Goal: Task Accomplishment & Management: Use online tool/utility

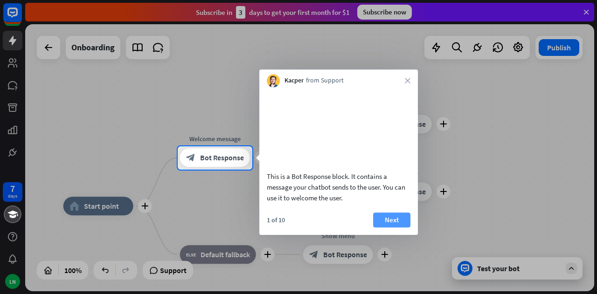
click at [400, 228] on button "Next" at bounding box center [391, 220] width 37 height 15
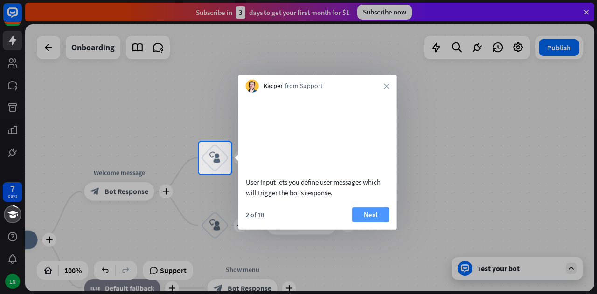
click at [374, 222] on button "Next" at bounding box center [370, 214] width 37 height 15
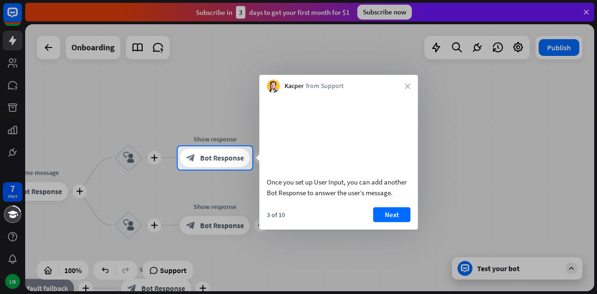
click at [374, 222] on button "Next" at bounding box center [391, 214] width 37 height 15
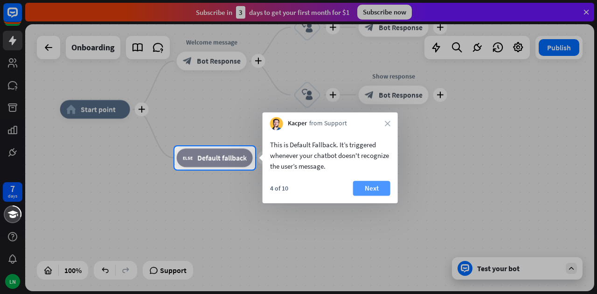
click at [373, 190] on button "Next" at bounding box center [371, 188] width 37 height 15
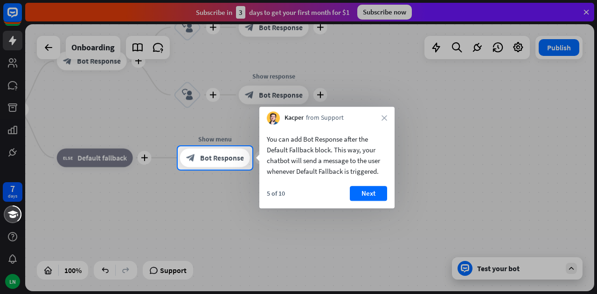
click at [373, 190] on button "Next" at bounding box center [368, 193] width 37 height 15
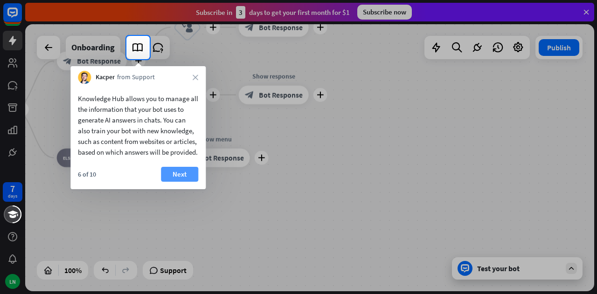
click at [186, 182] on button "Next" at bounding box center [179, 174] width 37 height 15
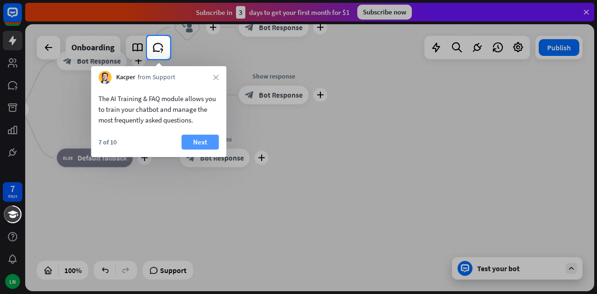
click at [194, 140] on button "Next" at bounding box center [199, 142] width 37 height 15
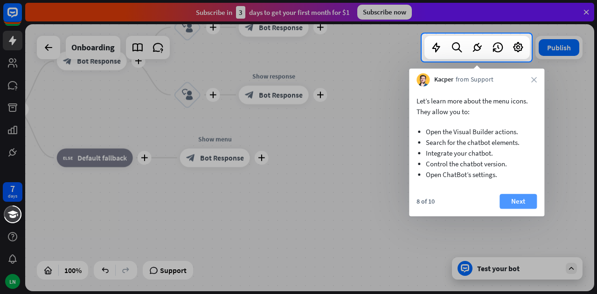
click at [520, 203] on button "Next" at bounding box center [517, 201] width 37 height 15
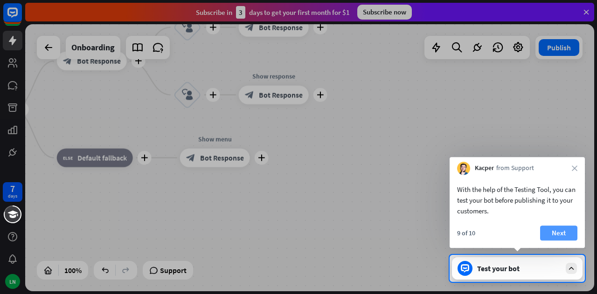
click at [560, 234] on button "Next" at bounding box center [558, 233] width 37 height 15
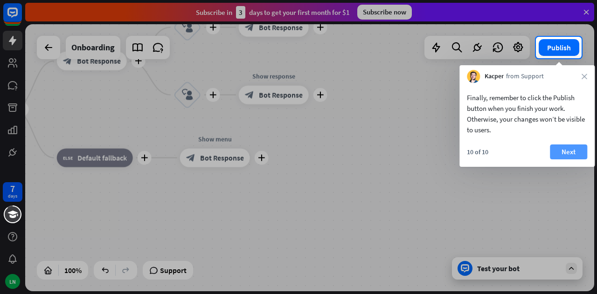
click at [572, 155] on button "Next" at bounding box center [568, 152] width 37 height 15
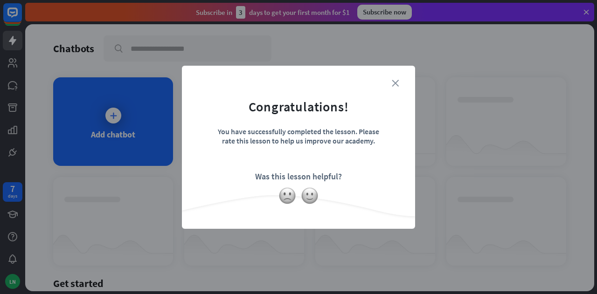
click at [392, 83] on icon "close" at bounding box center [395, 83] width 7 height 7
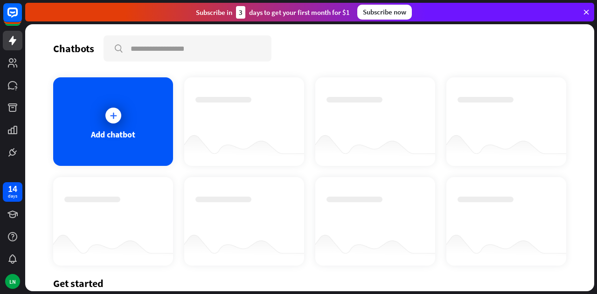
click at [140, 173] on div "Add chatbot" at bounding box center [309, 171] width 513 height 188
click at [109, 116] on icon at bounding box center [113, 115] width 9 height 9
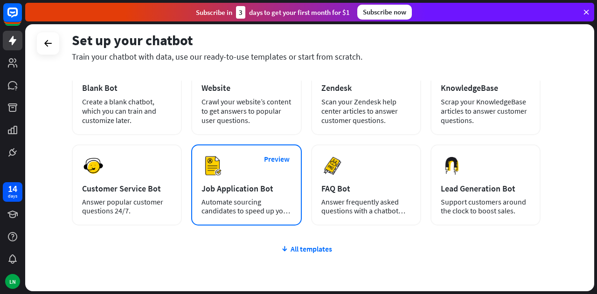
scroll to position [118, 0]
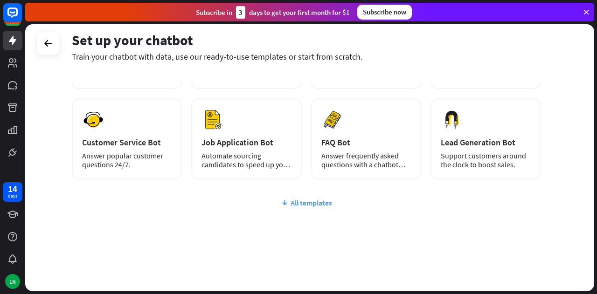
click at [302, 202] on div "All templates" at bounding box center [306, 202] width 469 height 9
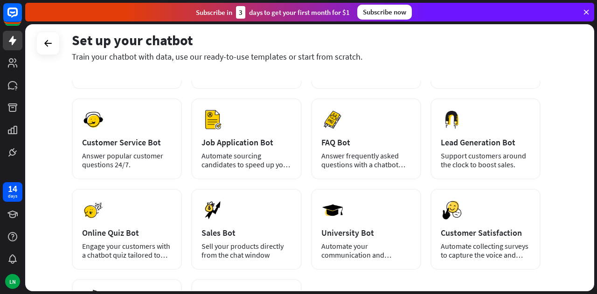
scroll to position [165, 0]
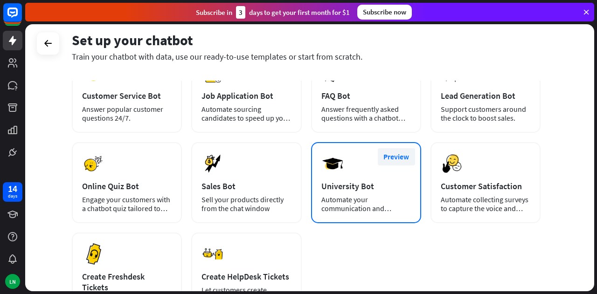
click at [391, 159] on button "Preview" at bounding box center [396, 156] width 37 height 17
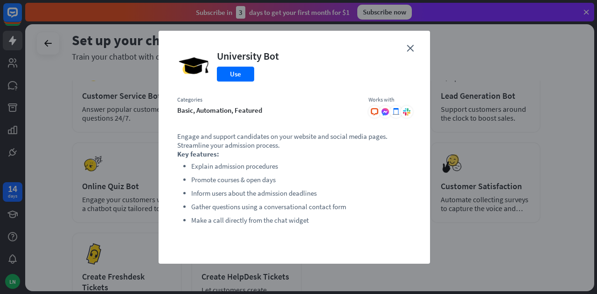
click at [43, 157] on div "close University Bot Use Categories basic, automation, featured Works with .cls…" at bounding box center [298, 147] width 597 height 294
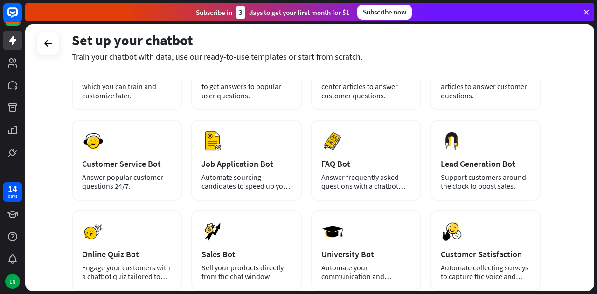
scroll to position [0, 0]
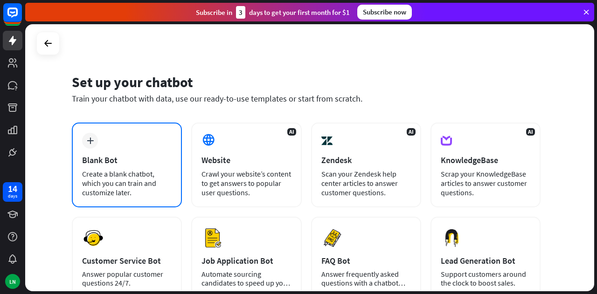
click at [90, 139] on icon "plus" at bounding box center [90, 141] width 7 height 7
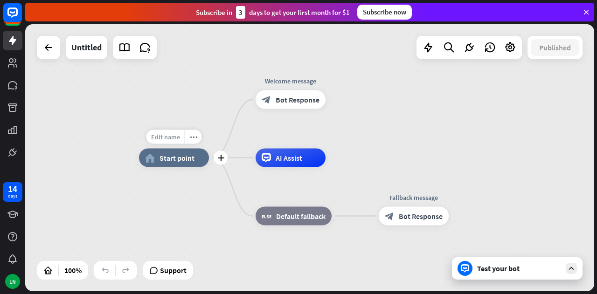
click at [169, 138] on span "Edit name" at bounding box center [165, 137] width 29 height 8
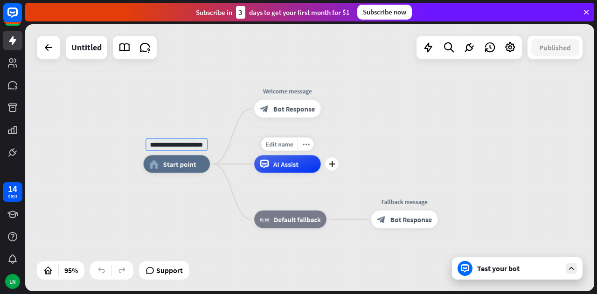
scroll to position [0, 11]
type input "**********"
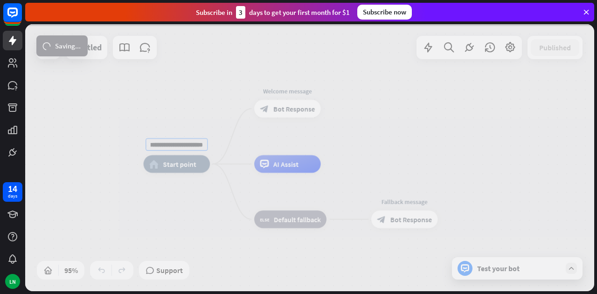
scroll to position [0, 0]
click at [297, 108] on div "**********" at bounding box center [309, 157] width 569 height 267
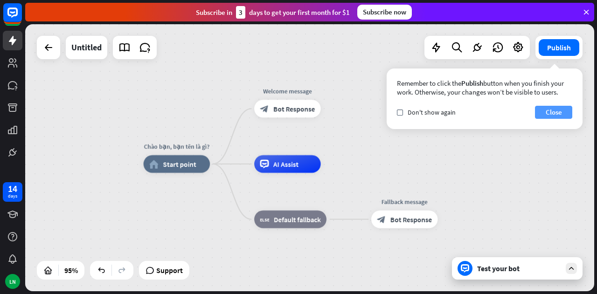
click at [557, 113] on button "Close" at bounding box center [553, 112] width 37 height 13
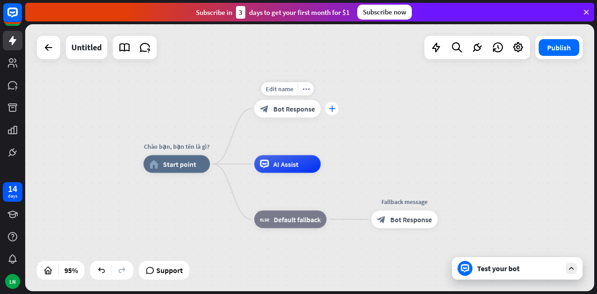
click at [331, 110] on icon "plus" at bounding box center [331, 109] width 7 height 6
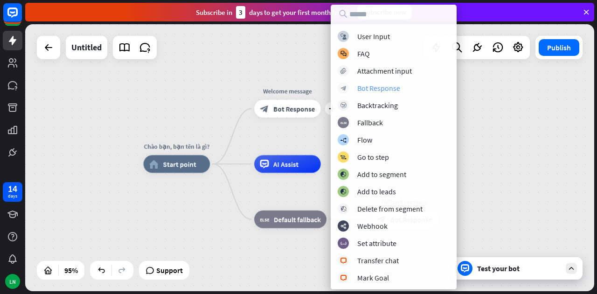
click at [362, 84] on div "Bot Response" at bounding box center [378, 87] width 43 height 9
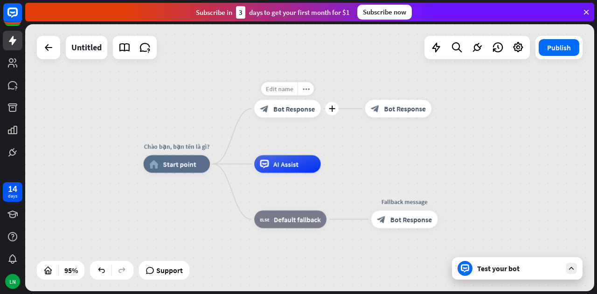
click at [279, 88] on span "Edit name" at bounding box center [279, 89] width 28 height 8
drag, startPoint x: 312, startPoint y: 91, endPoint x: 261, endPoint y: 93, distance: 51.4
click at [261, 93] on input "**********" at bounding box center [287, 89] width 62 height 13
type input "********"
click at [383, 89] on div "Chào bạn, bạn tên là gì? home_2 Start point ******** block_bot_response Bot Res…" at bounding box center [309, 157] width 569 height 267
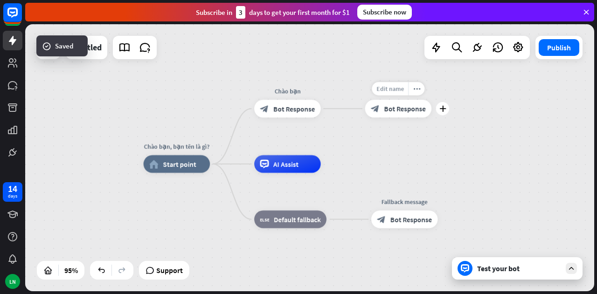
click at [393, 88] on span "Edit name" at bounding box center [390, 89] width 28 height 8
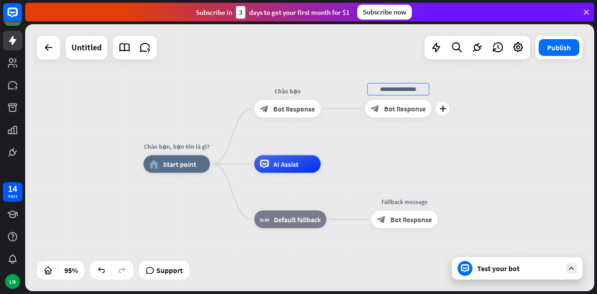
click at [393, 88] on input "text" at bounding box center [398, 89] width 62 height 13
type input "**********"
click at [382, 160] on div "**********" at bounding box center [309, 157] width 569 height 267
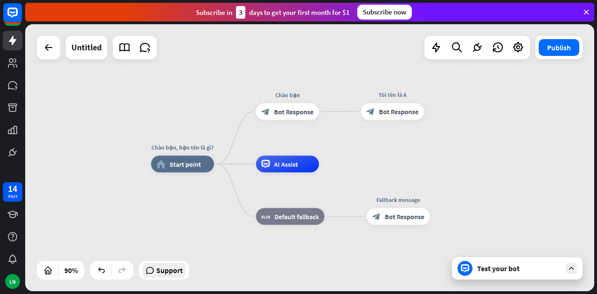
click at [171, 276] on span "Support" at bounding box center [169, 270] width 27 height 15
click at [315, 250] on div "Chào bạn, bạn tên là gì? home_2 Start point Chào bạn block_bot_response Bot Res…" at bounding box center [407, 285] width 512 height 241
click at [476, 49] on icon at bounding box center [477, 48] width 12 height 12
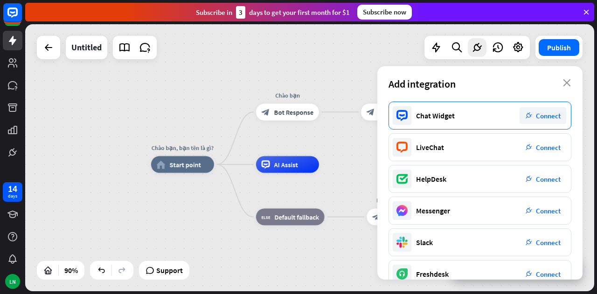
click at [542, 116] on span "Connect" at bounding box center [548, 115] width 25 height 9
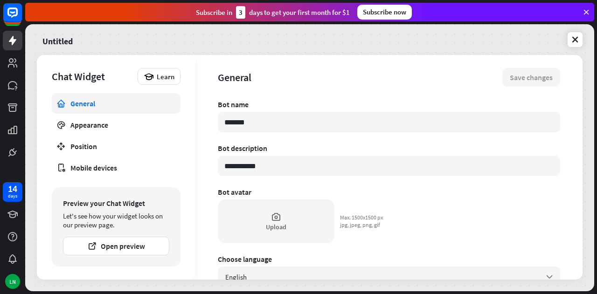
type textarea "*"
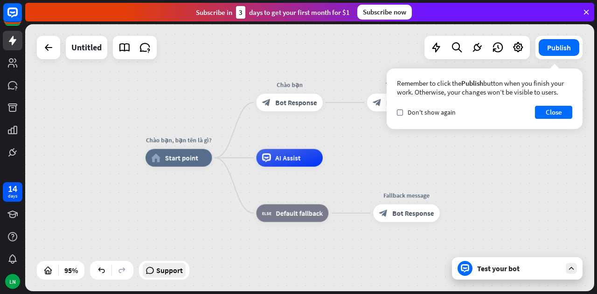
click at [166, 275] on span "Support" at bounding box center [169, 270] width 27 height 15
click at [548, 117] on button "Close" at bounding box center [553, 112] width 37 height 13
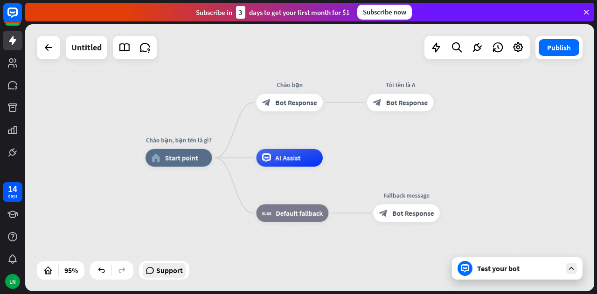
click at [174, 270] on span "Support" at bounding box center [169, 270] width 27 height 15
click at [133, 241] on div "Chào bạn, bạn tên là gì? home_2 Start point Chào bạn block_bot_response Bot Res…" at bounding box center [309, 157] width 569 height 267
click at [435, 49] on icon at bounding box center [436, 48] width 12 height 12
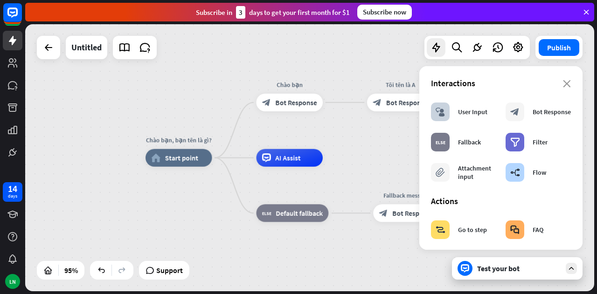
click at [369, 259] on div "Chào bạn, bạn tên là gì? home_2 Start point Chào bạn block_bot_response Bot Res…" at bounding box center [416, 285] width 541 height 254
click at [563, 84] on icon "close" at bounding box center [567, 83] width 8 height 7
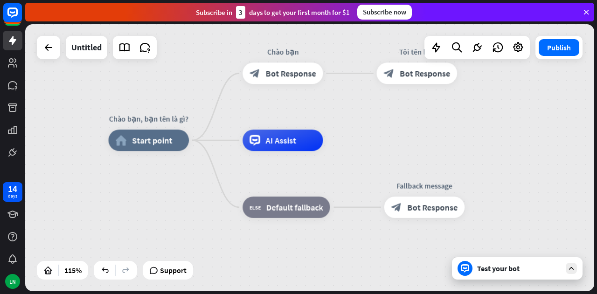
click at [508, 271] on div "Test your bot" at bounding box center [519, 268] width 84 height 9
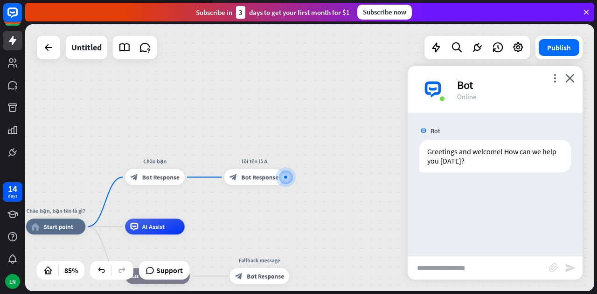
click at [478, 268] on input "text" at bounding box center [478, 267] width 141 height 23
type input "**********"
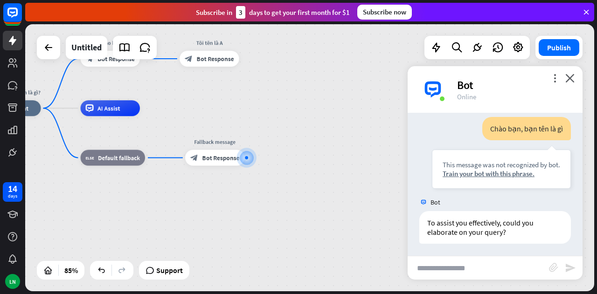
scroll to position [79, 0]
click at [571, 79] on icon "close" at bounding box center [569, 78] width 9 height 9
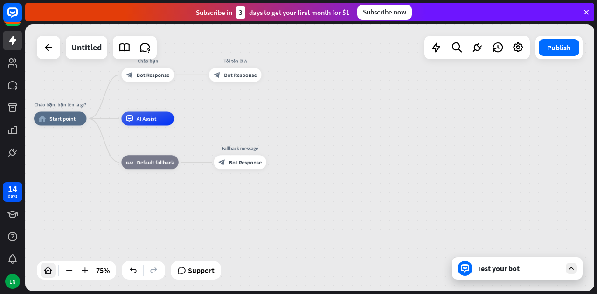
click at [45, 271] on icon at bounding box center [47, 270] width 9 height 9
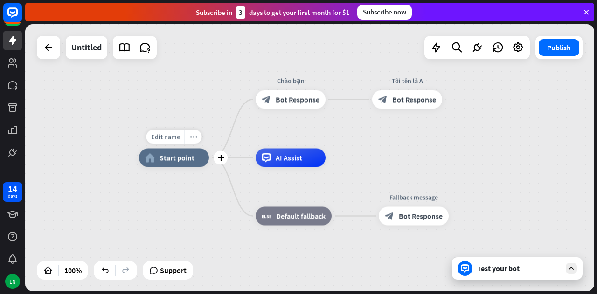
click at [162, 159] on span "Start point" at bounding box center [176, 157] width 35 height 9
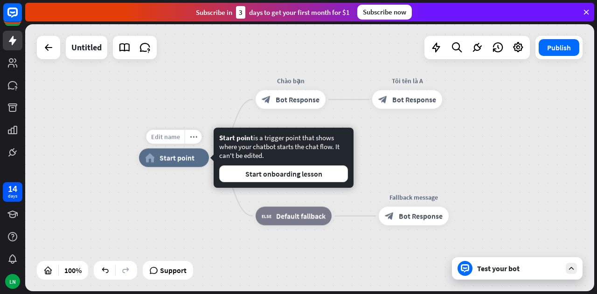
click at [167, 139] on span "Edit name" at bounding box center [165, 137] width 29 height 8
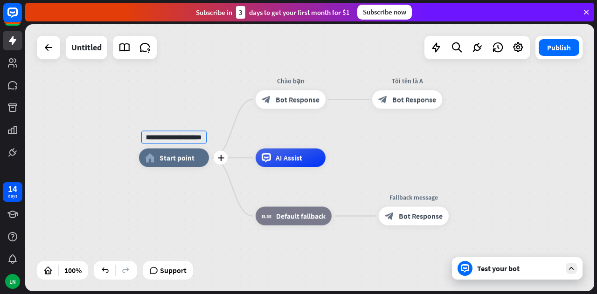
scroll to position [0, 0]
drag, startPoint x: 202, startPoint y: 138, endPoint x: 127, endPoint y: 139, distance: 75.1
click at [139, 149] on div "**********" at bounding box center [174, 158] width 70 height 19
type input "********"
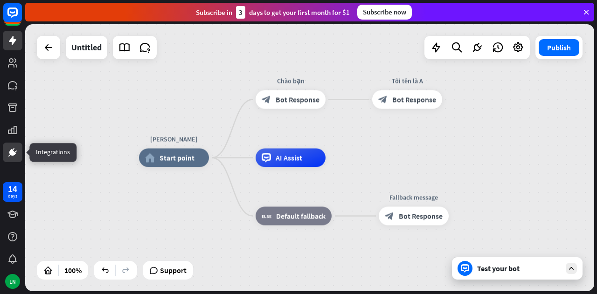
click at [18, 147] on icon at bounding box center [12, 152] width 11 height 11
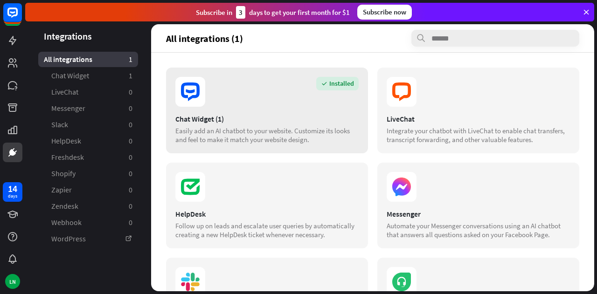
click at [190, 92] on icon at bounding box center [190, 92] width 9 height 4
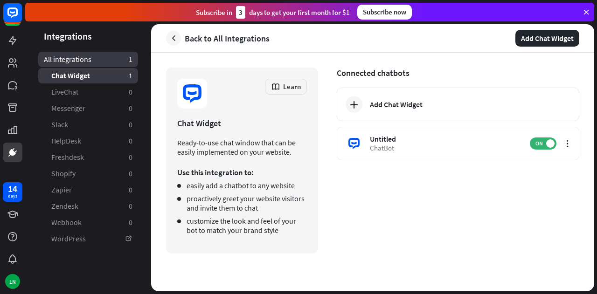
click at [58, 58] on span "All integrations" at bounding box center [68, 60] width 48 height 10
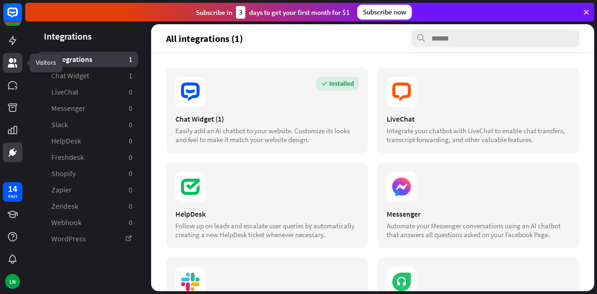
click at [9, 62] on icon at bounding box center [12, 62] width 9 height 9
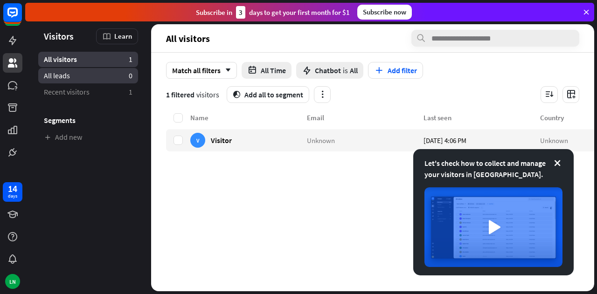
click at [79, 78] on link "All leads 0" at bounding box center [88, 75] width 100 height 15
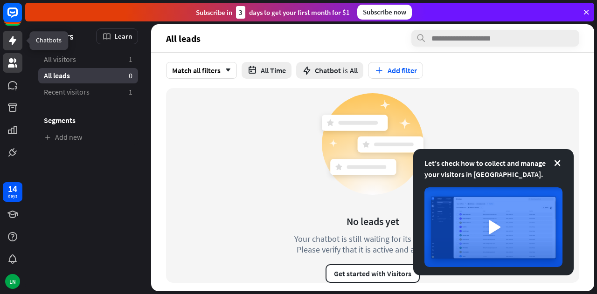
click at [15, 40] on icon at bounding box center [12, 40] width 7 height 9
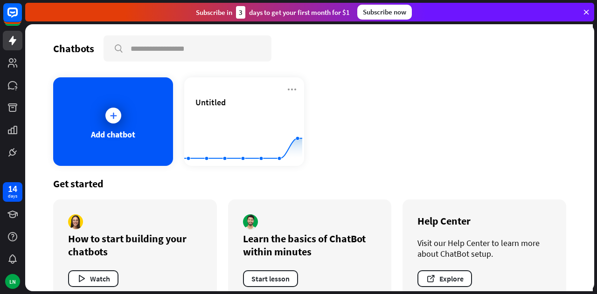
scroll to position [21, 0]
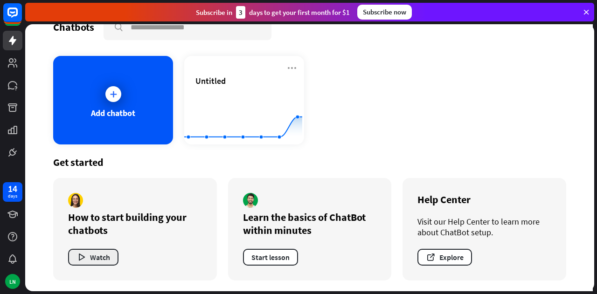
click at [104, 257] on button "Watch" at bounding box center [93, 257] width 50 height 17
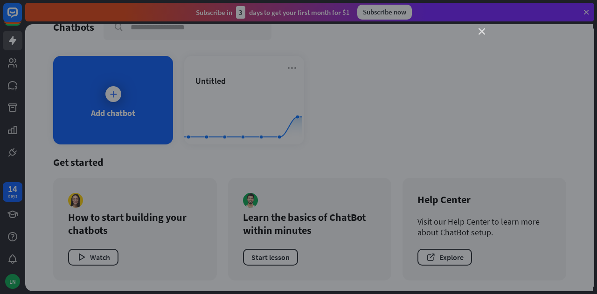
click at [482, 31] on icon "close" at bounding box center [481, 31] width 7 height 7
